Goal: Information Seeking & Learning: Learn about a topic

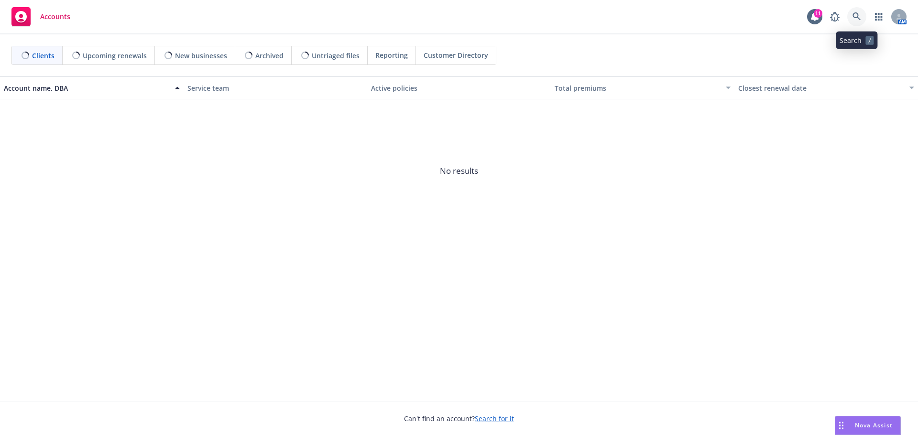
click at [857, 15] on icon at bounding box center [856, 16] width 9 height 9
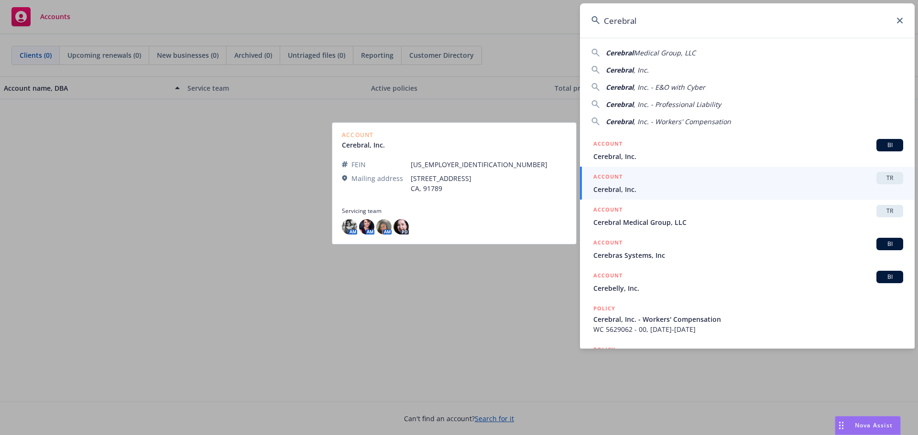
type input "Cerebral"
click at [645, 186] on span "Cerebral, Inc." at bounding box center [748, 189] width 310 height 10
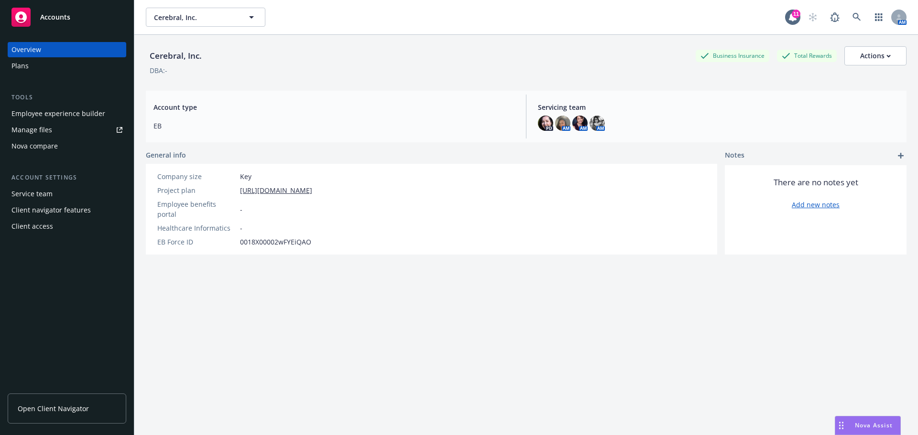
click at [68, 410] on span "Open Client Navigator" at bounding box center [53, 409] width 71 height 10
click at [195, 19] on span "Cerebral, Inc." at bounding box center [195, 17] width 83 height 10
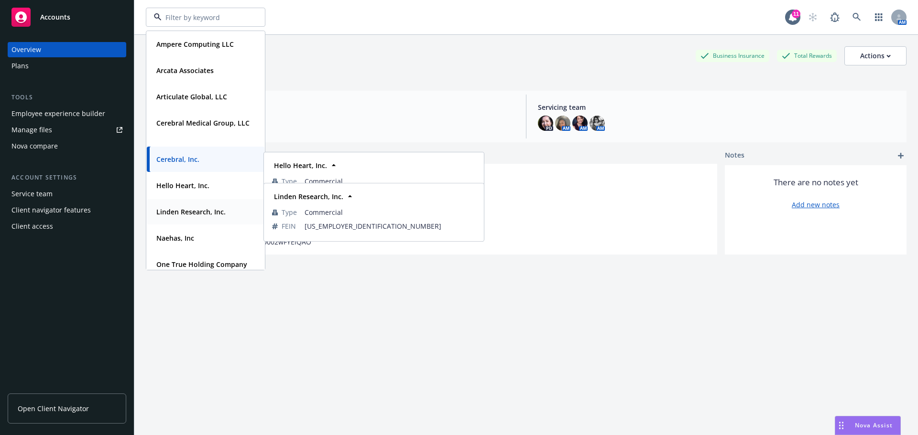
click at [180, 212] on strong "Linden Research, Inc." at bounding box center [190, 211] width 69 height 9
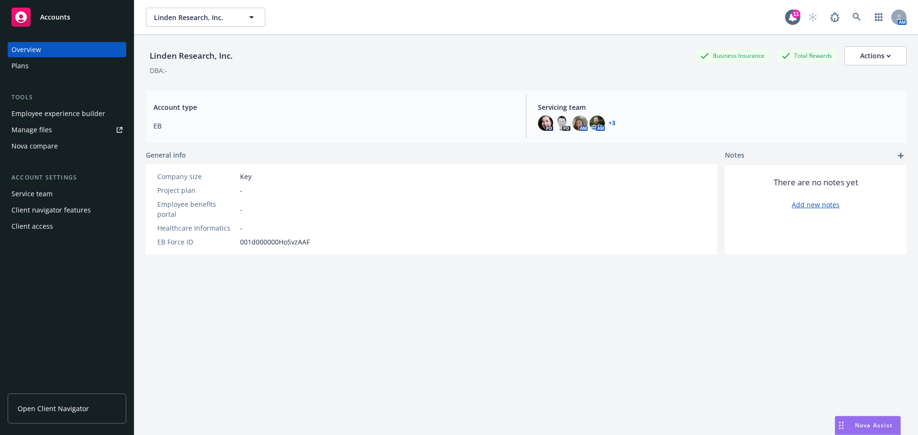
drag, startPoint x: 69, startPoint y: 408, endPoint x: 91, endPoint y: 405, distance: 22.1
click at [69, 408] on span "Open Client Navigator" at bounding box center [53, 409] width 71 height 10
click at [196, 16] on span "Linden Research, Inc." at bounding box center [195, 17] width 83 height 10
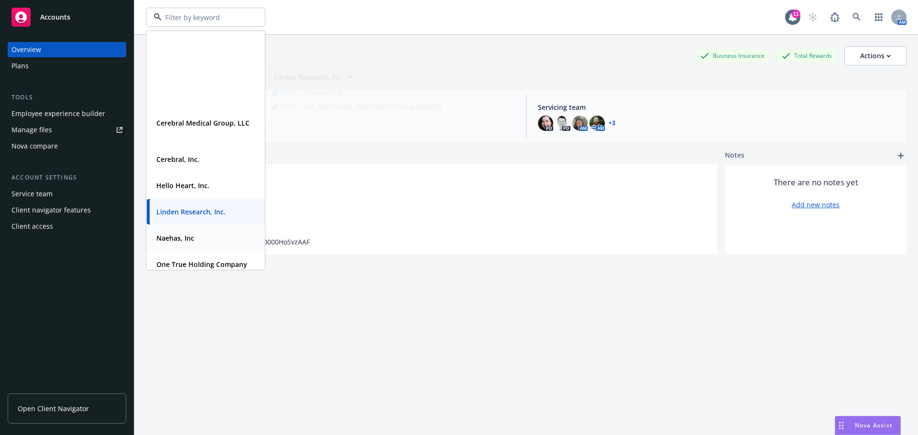
scroll to position [117, 0]
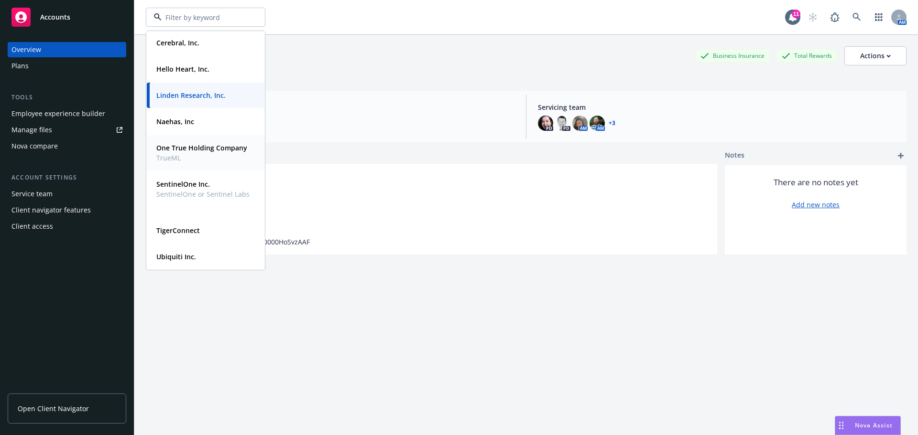
click at [201, 149] on strong "One True Holding Company" at bounding box center [201, 147] width 91 height 9
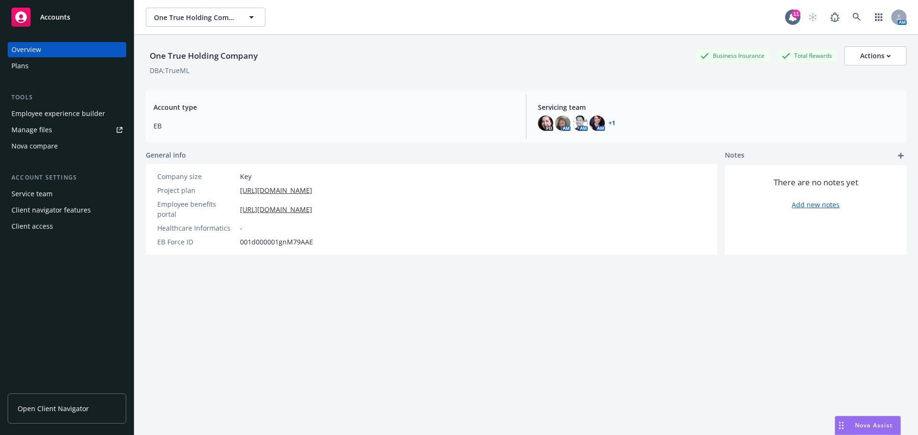
drag, startPoint x: 40, startPoint y: 403, endPoint x: 55, endPoint y: 404, distance: 15.3
click at [41, 403] on link "Open Client Navigator" at bounding box center [67, 409] width 119 height 30
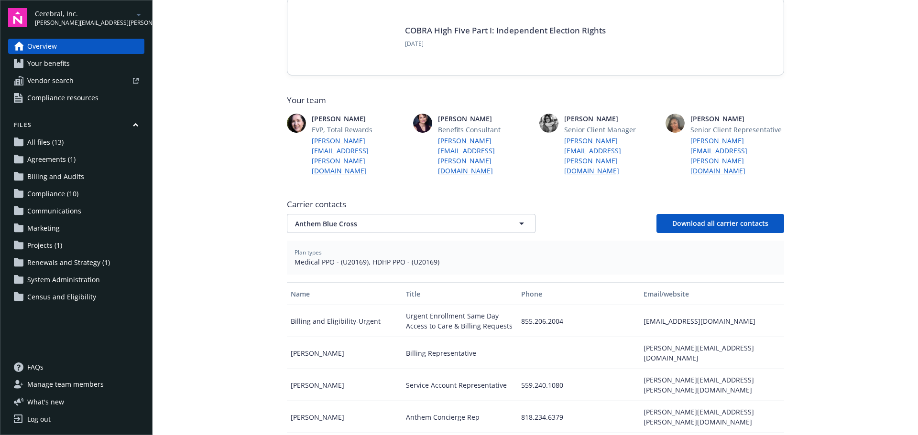
scroll to position [191, 0]
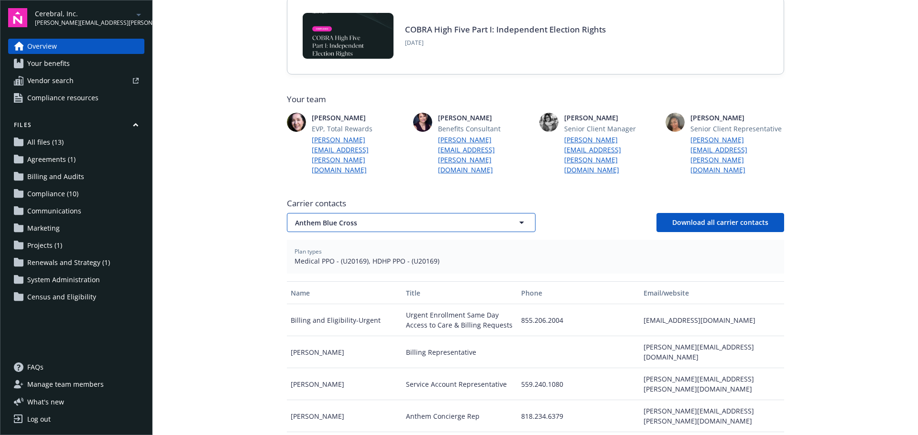
click at [386, 218] on span "Anthem Blue Cross" at bounding box center [394, 223] width 199 height 10
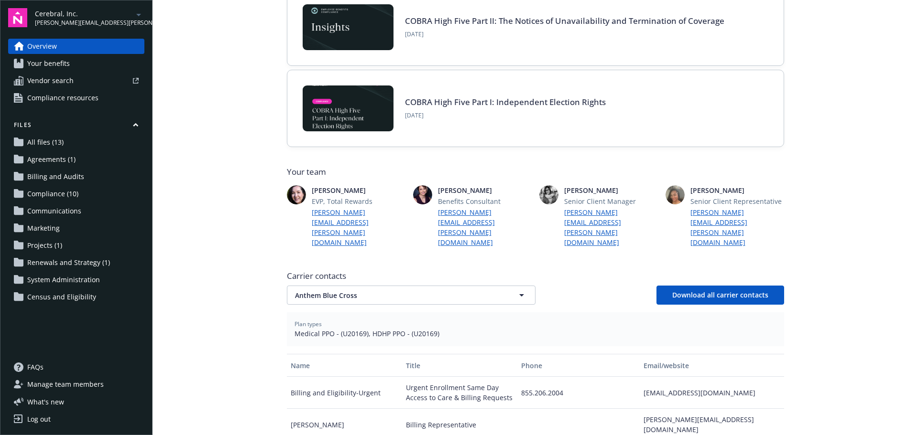
scroll to position [0, 0]
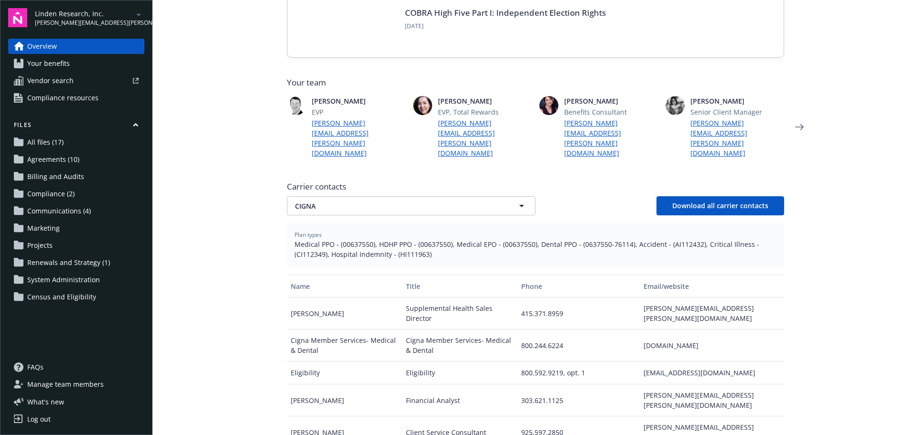
scroll to position [191, 0]
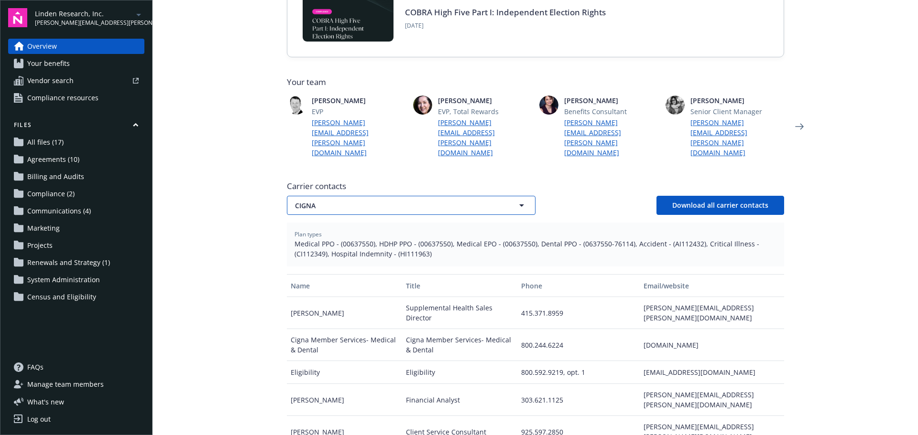
click at [340, 201] on span "CIGNA" at bounding box center [394, 206] width 199 height 10
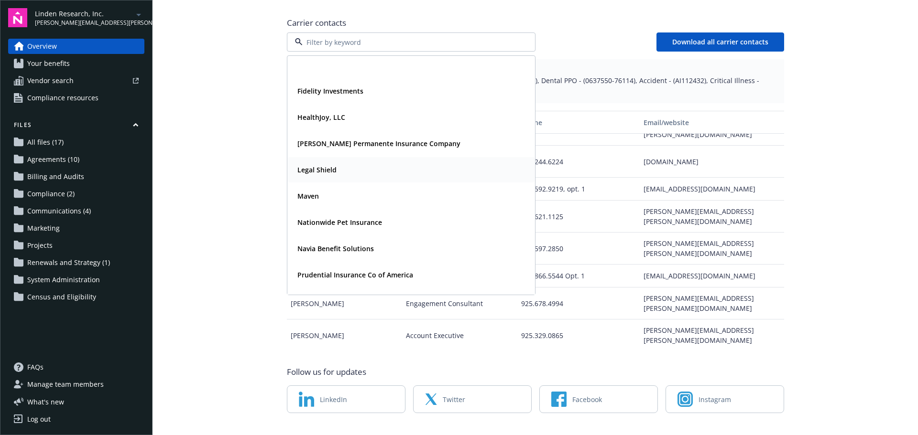
scroll to position [0, 0]
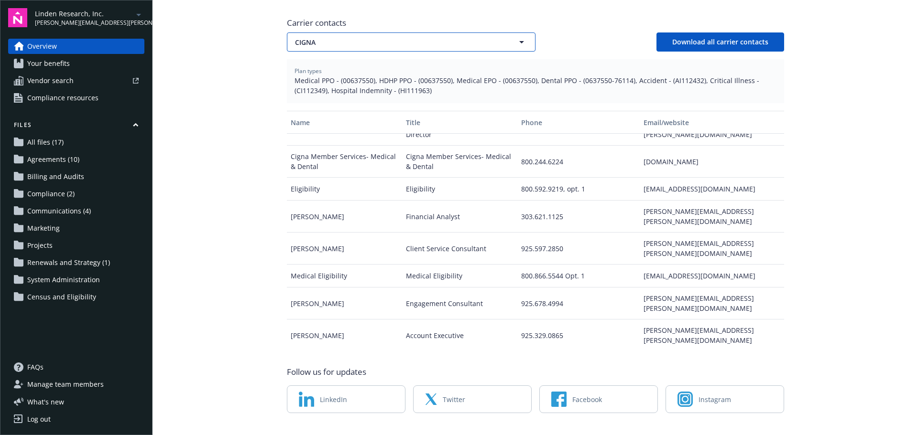
click at [326, 37] on span "CIGNA" at bounding box center [394, 42] width 199 height 10
click at [347, 37] on span "CIGNA" at bounding box center [394, 42] width 199 height 10
click at [325, 37] on span "CIGNA" at bounding box center [394, 42] width 199 height 10
click at [389, 37] on span "CIGNA" at bounding box center [394, 42] width 199 height 10
click at [336, 37] on span "CIGNA" at bounding box center [394, 42] width 199 height 10
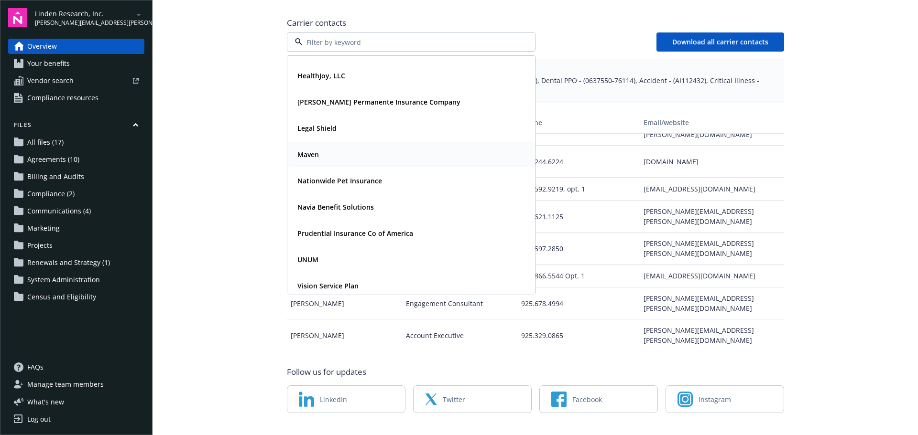
scroll to position [76, 0]
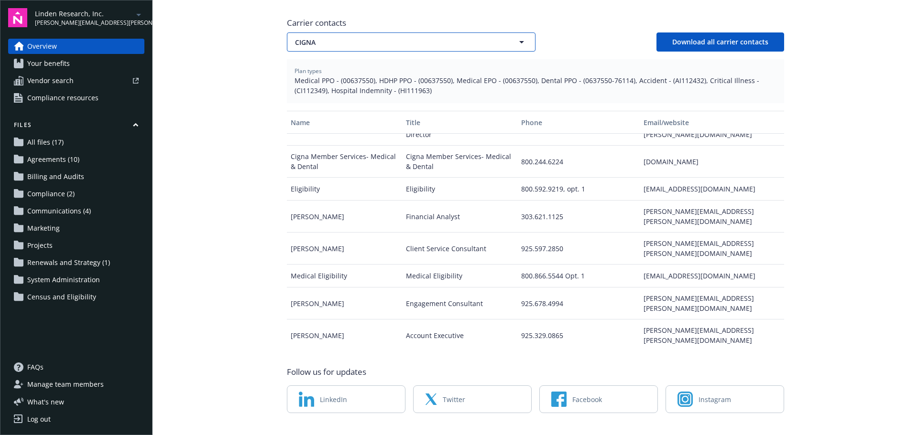
click at [398, 37] on span "CIGNA" at bounding box center [394, 42] width 199 height 10
click at [328, 37] on span "CIGNA" at bounding box center [394, 42] width 199 height 10
click at [346, 37] on span "CIGNA" at bounding box center [394, 42] width 199 height 10
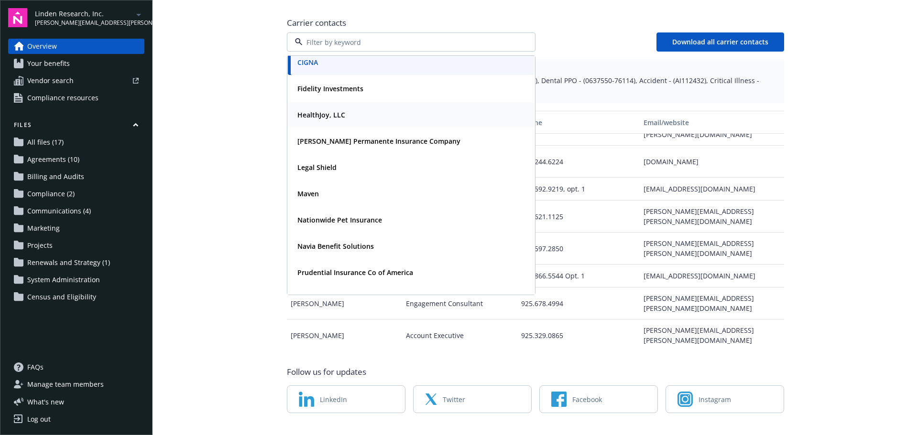
scroll to position [0, 0]
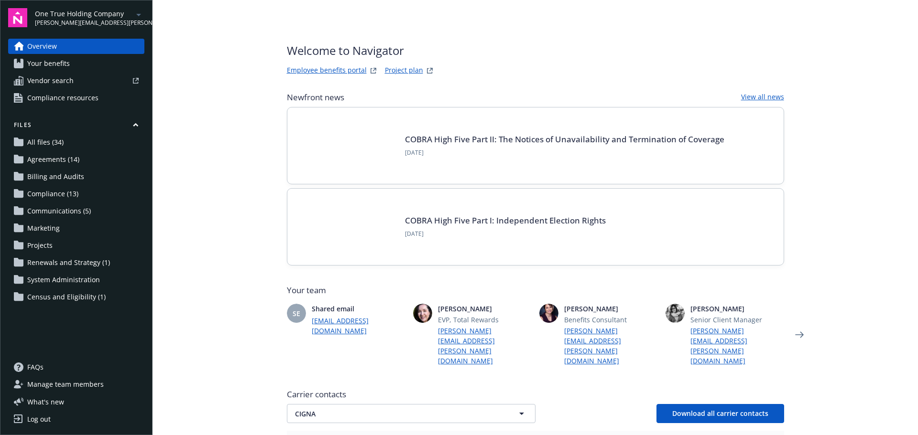
scroll to position [335, 0]
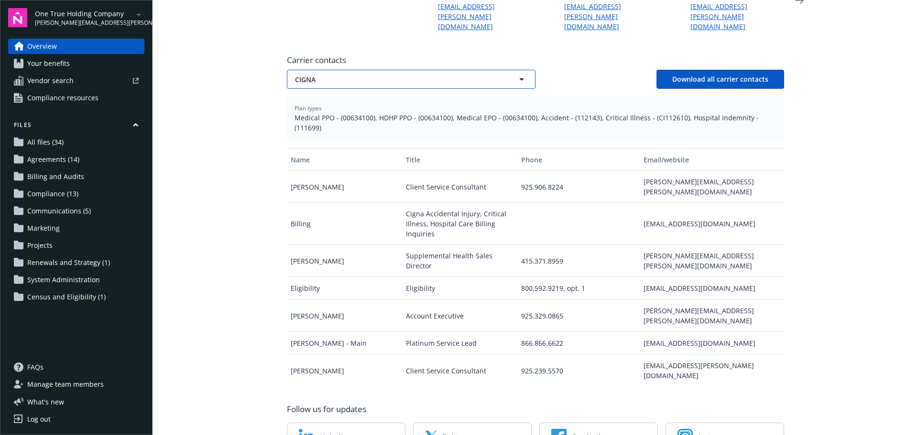
click at [339, 75] on span "CIGNA" at bounding box center [394, 80] width 199 height 10
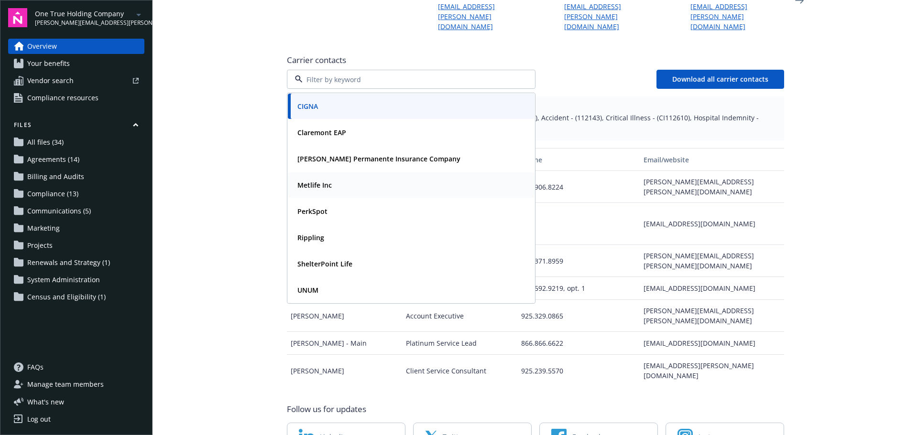
scroll to position [362, 0]
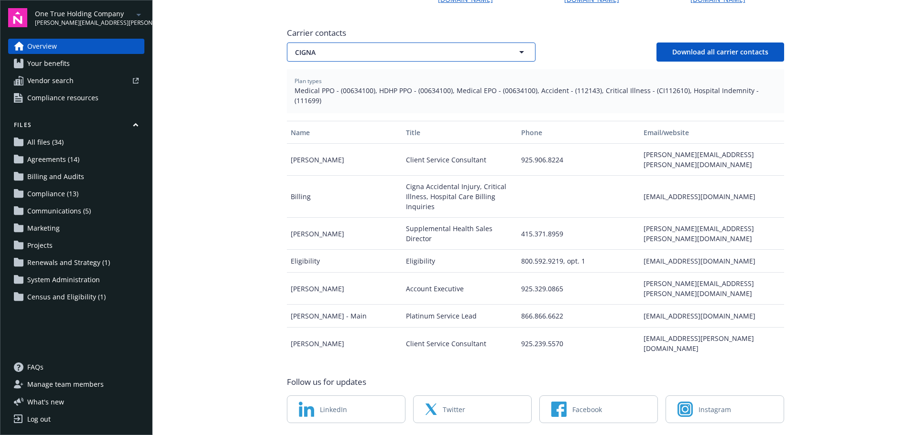
click at [349, 47] on span "CIGNA" at bounding box center [394, 52] width 199 height 10
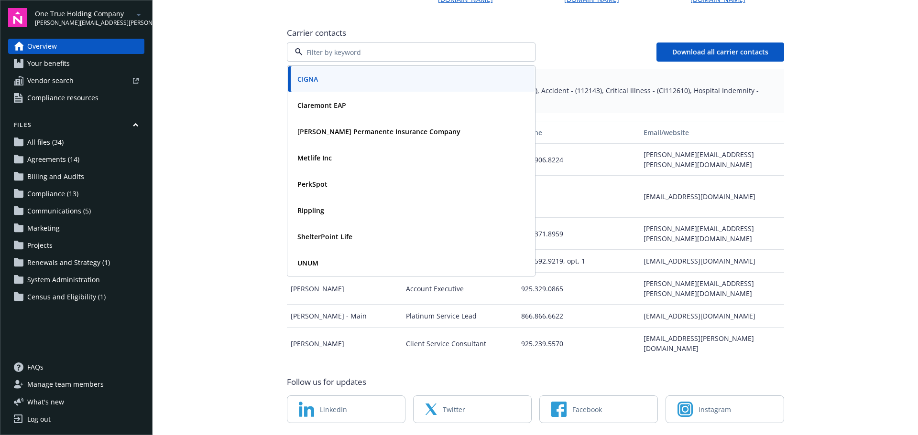
click at [350, 47] on input at bounding box center [409, 52] width 213 height 10
click at [602, 69] on div "Plan types Medical PPO - (00634100), HDHP PPO - (00634100), Medical EPO - (0063…" at bounding box center [535, 91] width 497 height 44
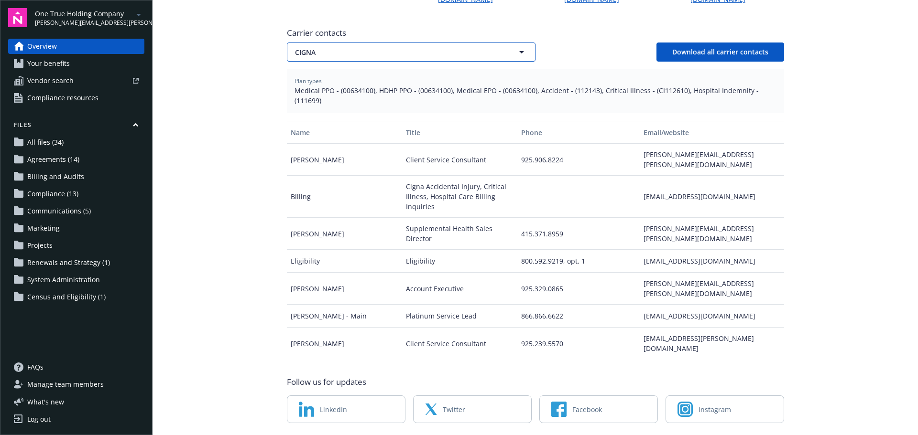
click at [401, 47] on span "CIGNA" at bounding box center [394, 52] width 199 height 10
click at [348, 43] on button "CIGNA" at bounding box center [411, 52] width 249 height 19
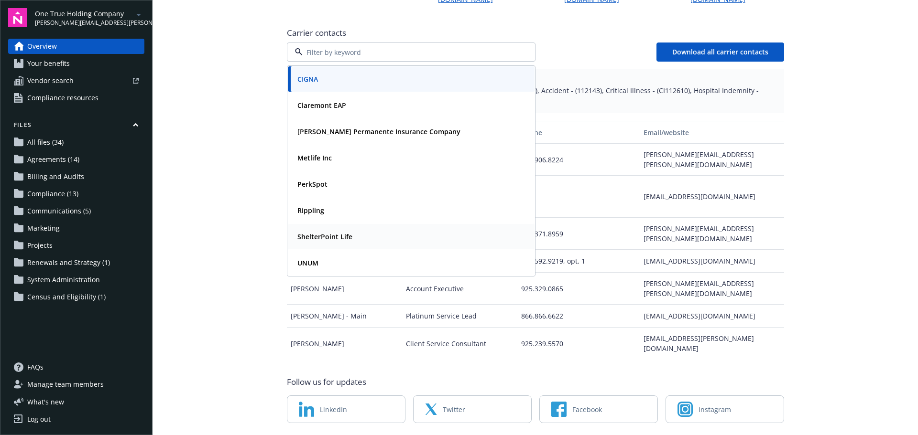
click at [316, 232] on strong "ShelterPoint Life" at bounding box center [324, 236] width 55 height 9
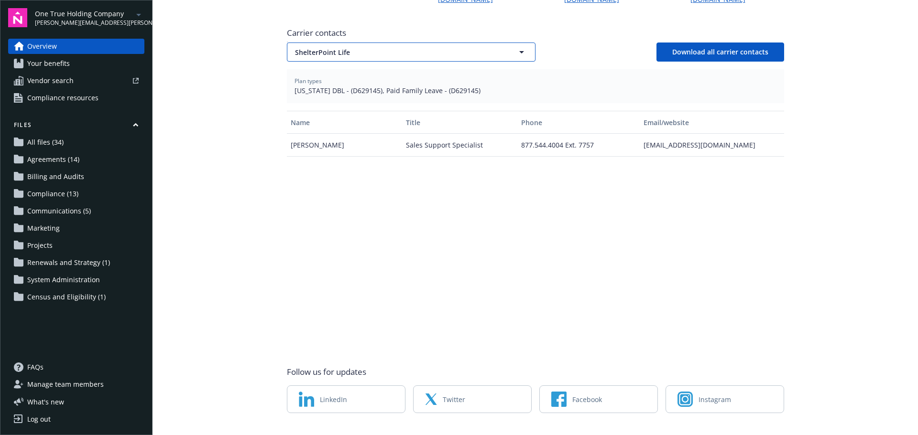
click at [361, 47] on span "ShelterPoint Life" at bounding box center [394, 52] width 199 height 10
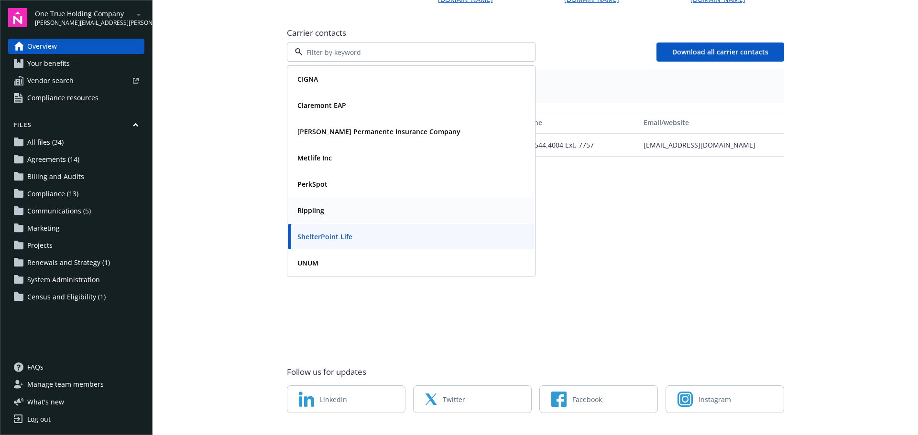
click at [324, 204] on div "Rippling" at bounding box center [410, 211] width 235 height 14
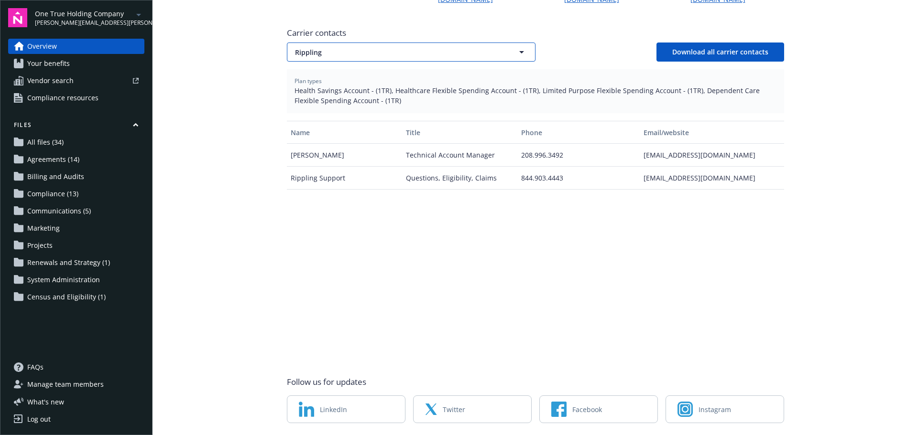
click at [342, 47] on span "Rippling" at bounding box center [394, 52] width 199 height 10
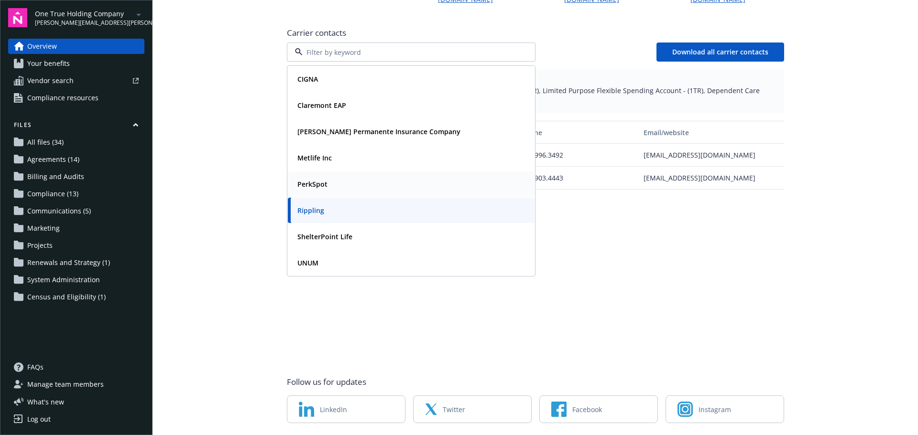
click at [305, 180] on strong "PerkSpot" at bounding box center [312, 184] width 30 height 9
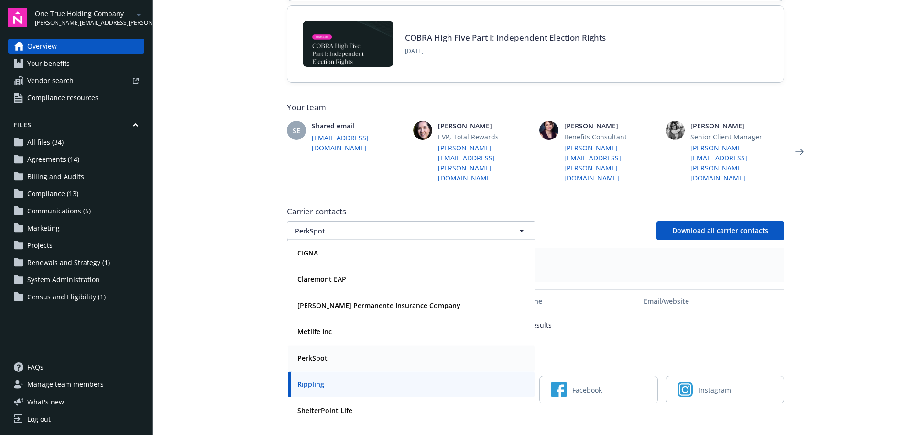
scroll to position [173, 0]
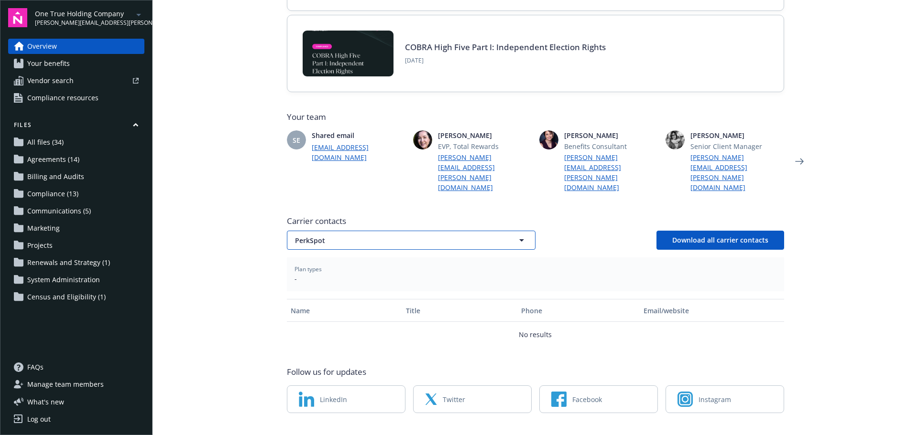
click at [351, 236] on span "PerkSpot" at bounding box center [394, 241] width 199 height 10
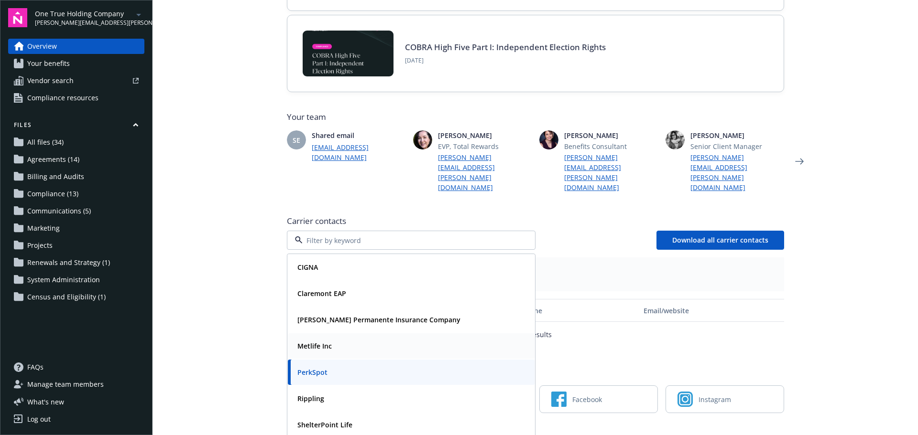
click at [321, 339] on div "Metlife Inc" at bounding box center [313, 346] width 40 height 14
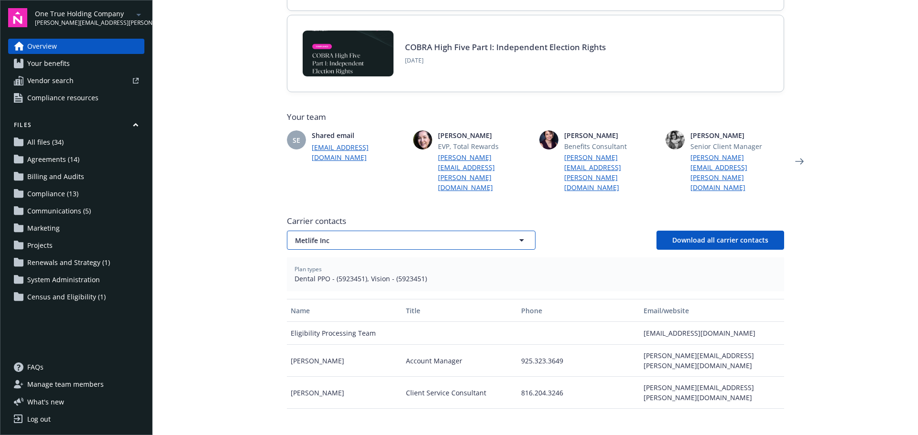
click at [330, 236] on span "Metlife Inc" at bounding box center [394, 241] width 199 height 10
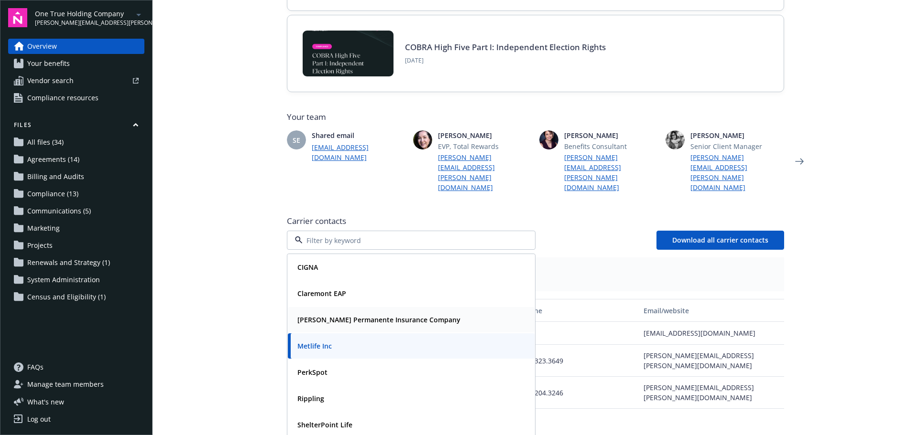
click at [313, 315] on strong "Kaiser Permanente Insurance Company" at bounding box center [378, 319] width 163 height 9
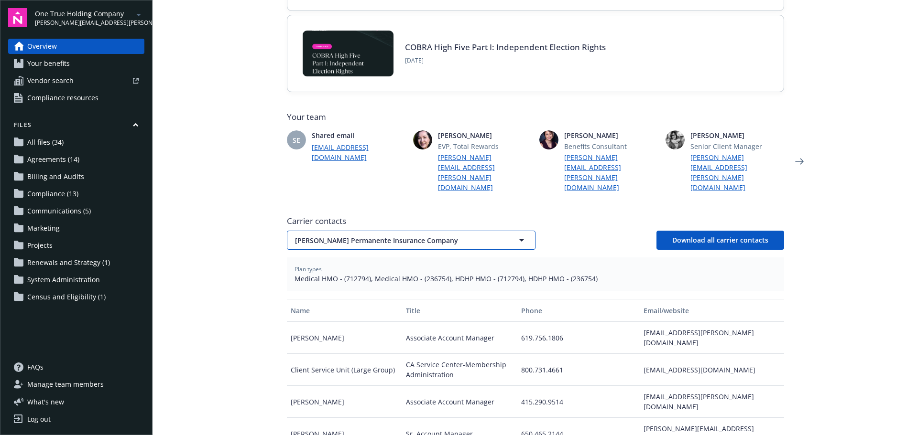
drag, startPoint x: 331, startPoint y: 220, endPoint x: 361, endPoint y: 221, distance: 30.1
click at [333, 236] on span "Kaiser Permanente Insurance Company" at bounding box center [394, 241] width 199 height 10
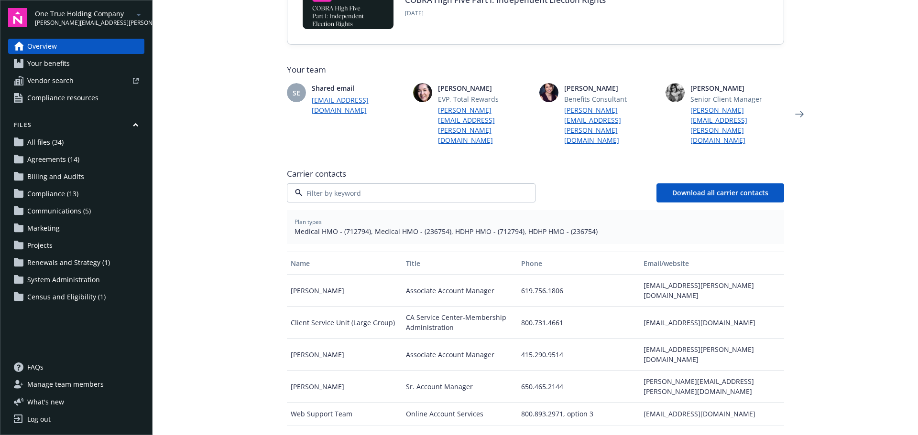
scroll to position [317, 0]
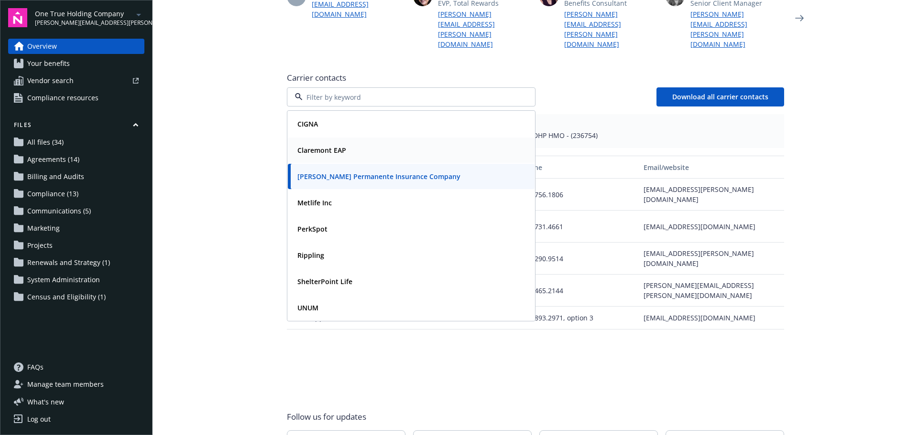
click at [323, 146] on strong "Claremont EAP" at bounding box center [321, 150] width 49 height 9
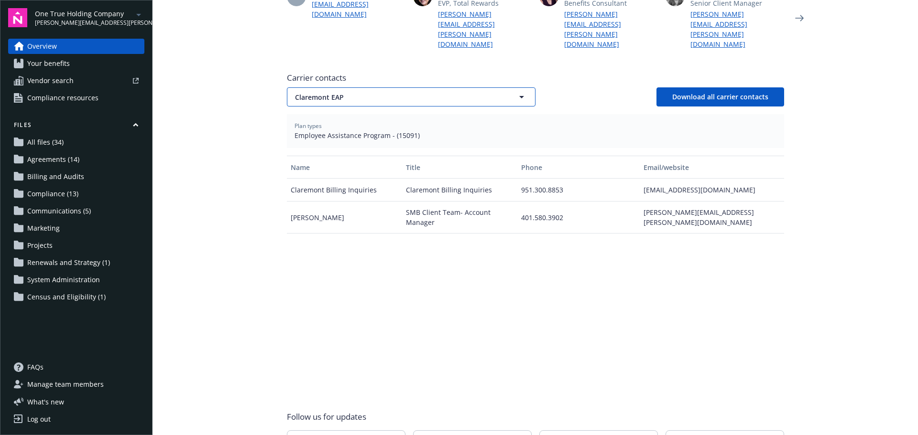
click at [379, 92] on span "Claremont EAP" at bounding box center [394, 97] width 199 height 10
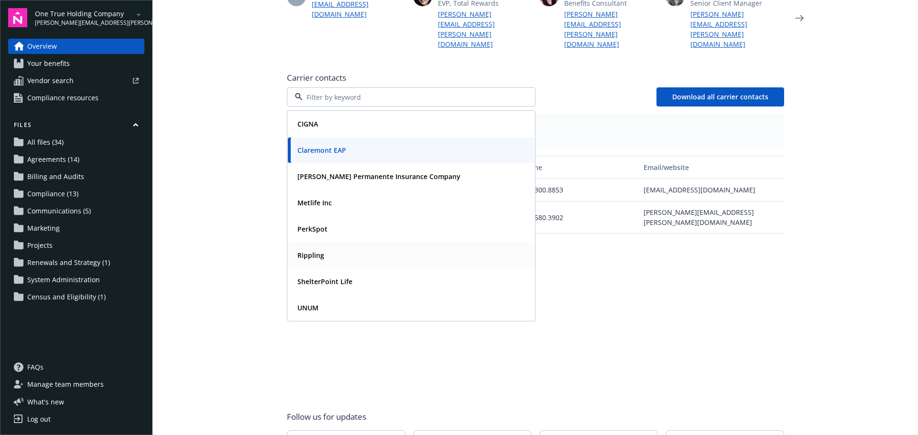
click at [336, 249] on div "Rippling" at bounding box center [410, 256] width 235 height 14
